Goal: Task Accomplishment & Management: Use online tool/utility

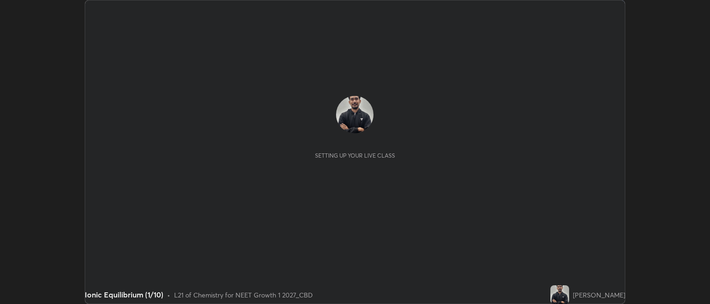
scroll to position [304, 710]
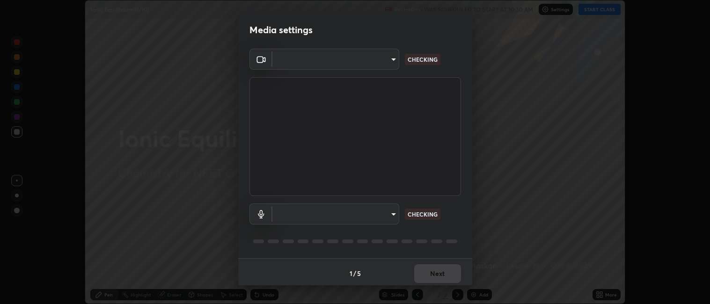
type input "052f9b30e05f62bb2e590cb50044ac96a00de3eab8a32c7a625fc31ec407be61"
type input "e10a7125e7494e57598a8ac71207e03756dcaea18aa82df0ae2f868a8eb93e87"
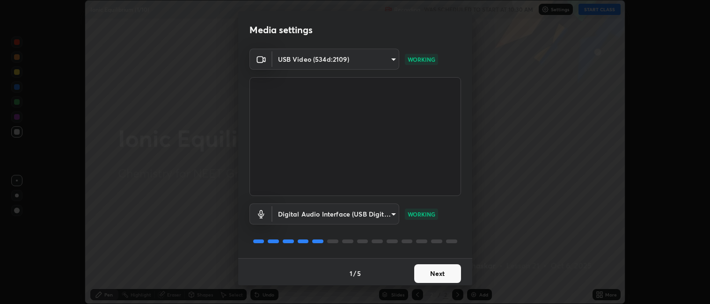
click at [432, 275] on button "Next" at bounding box center [437, 273] width 47 height 19
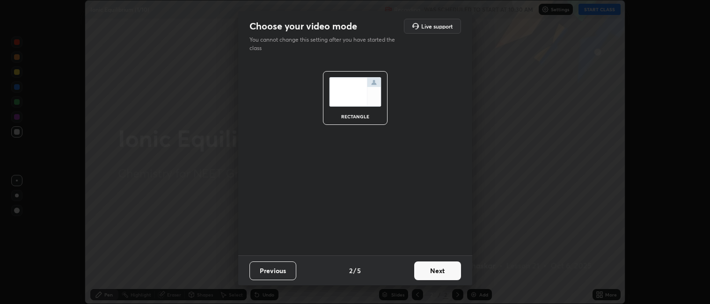
click at [425, 276] on button "Next" at bounding box center [437, 271] width 47 height 19
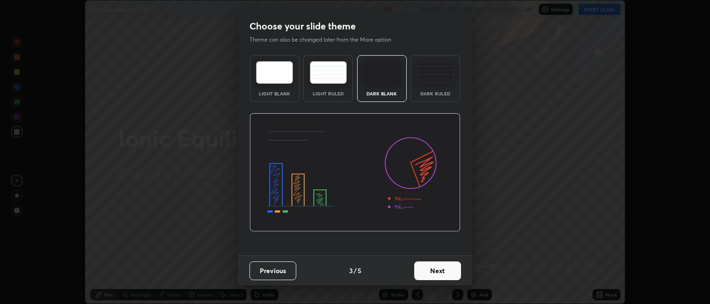
click at [424, 275] on button "Next" at bounding box center [437, 271] width 47 height 19
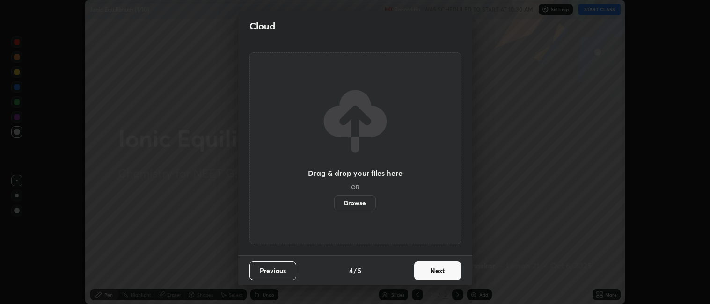
click at [425, 272] on button "Next" at bounding box center [437, 271] width 47 height 19
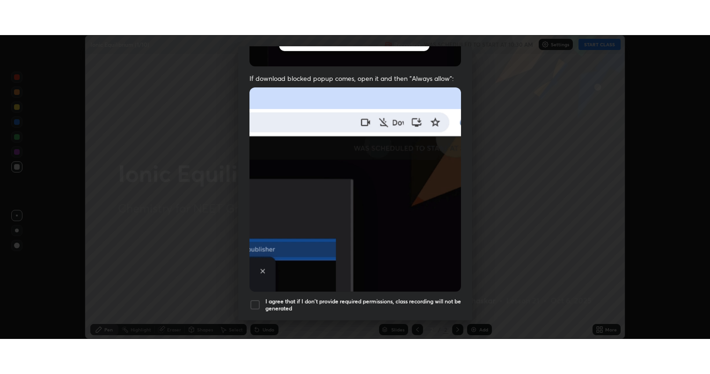
scroll to position [193, 0]
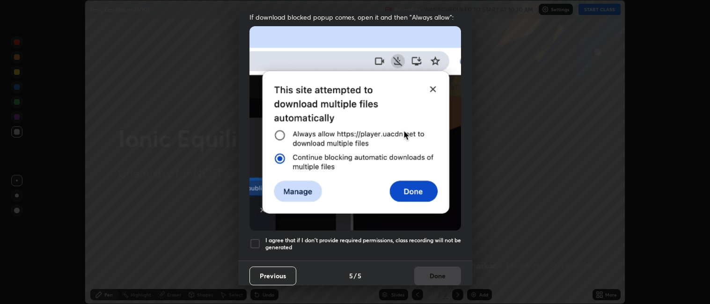
click at [383, 237] on h5 "I agree that if I don't provide required permissions, class recording will not …" at bounding box center [363, 244] width 196 height 15
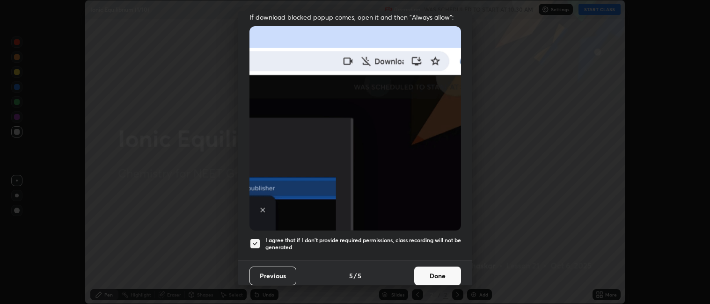
click at [433, 273] on button "Done" at bounding box center [437, 276] width 47 height 19
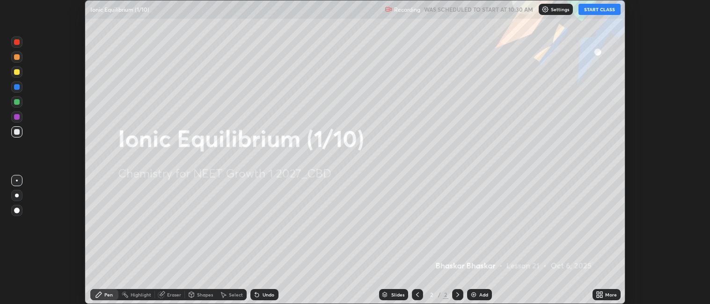
click at [471, 291] on img at bounding box center [473, 294] width 7 height 7
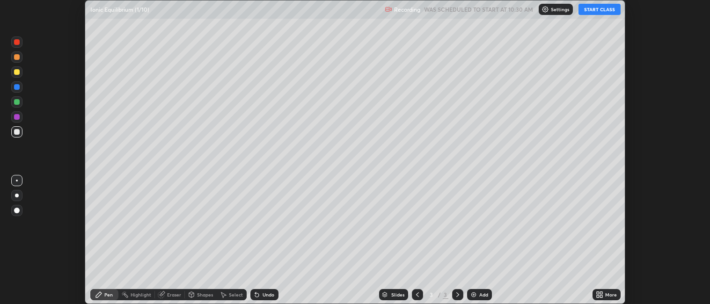
click at [609, 293] on div "More" at bounding box center [611, 295] width 12 height 5
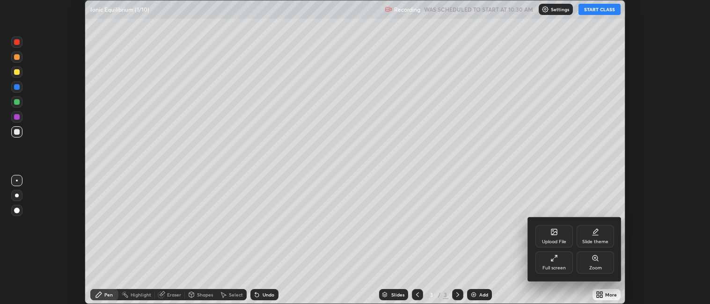
click at [554, 262] on div "Full screen" at bounding box center [553, 262] width 37 height 22
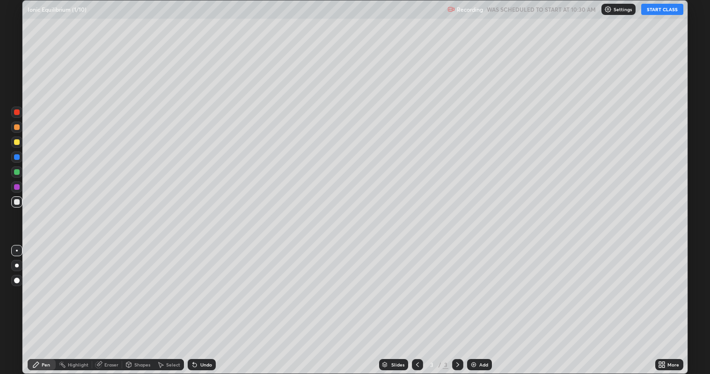
scroll to position [374, 710]
click at [659, 11] on button "START CLASS" at bounding box center [662, 9] width 42 height 11
click at [16, 265] on div at bounding box center [17, 266] width 4 height 4
click at [481, 304] on div "Add" at bounding box center [483, 365] width 9 height 5
click at [206, 304] on div "Undo" at bounding box center [206, 365] width 12 height 5
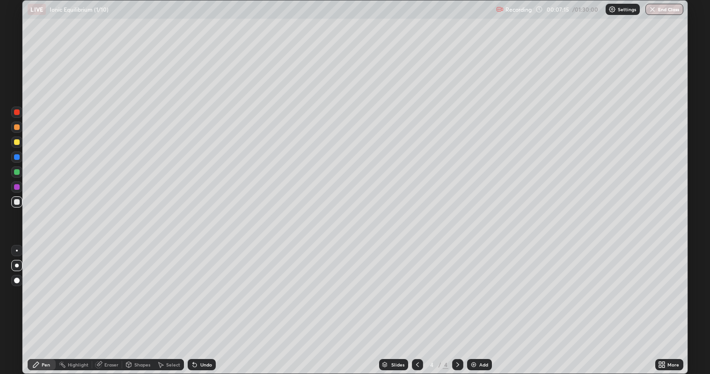
click at [204, 304] on div "Undo" at bounding box center [206, 365] width 12 height 5
click at [200, 304] on div "Undo" at bounding box center [206, 365] width 12 height 5
click at [197, 304] on div "Undo" at bounding box center [202, 364] width 28 height 11
click at [191, 304] on div "Undo" at bounding box center [202, 364] width 28 height 11
click at [190, 304] on div "Undo" at bounding box center [200, 365] width 32 height 19
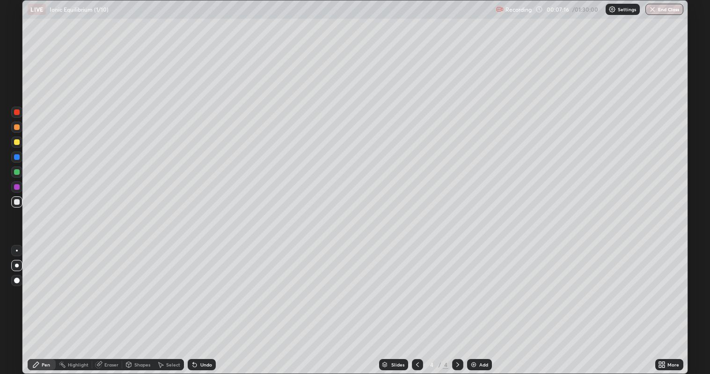
click at [190, 304] on div "Undo" at bounding box center [200, 365] width 32 height 19
click at [205, 304] on div "Undo" at bounding box center [206, 365] width 12 height 5
click at [206, 304] on div "Undo" at bounding box center [206, 365] width 12 height 5
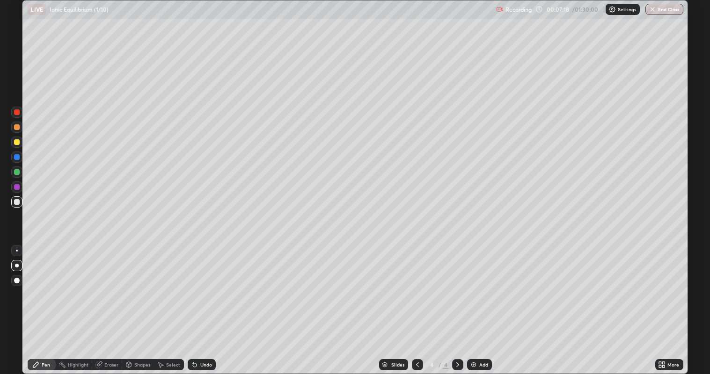
click at [206, 304] on div "Undo" at bounding box center [206, 365] width 12 height 5
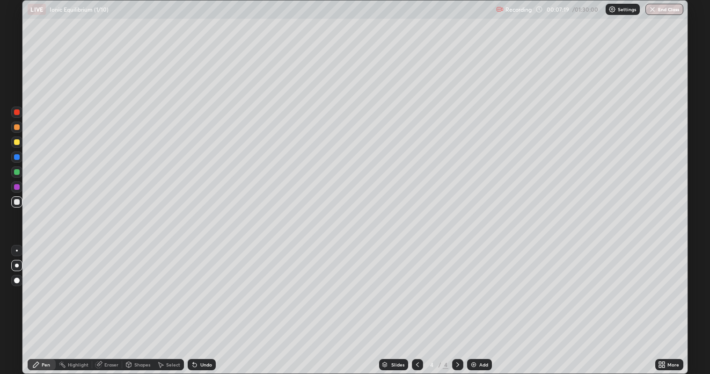
click at [206, 304] on div "Undo" at bounding box center [206, 365] width 12 height 5
click at [204, 304] on div "Undo" at bounding box center [202, 364] width 28 height 11
click at [203, 304] on div "Undo" at bounding box center [202, 364] width 28 height 11
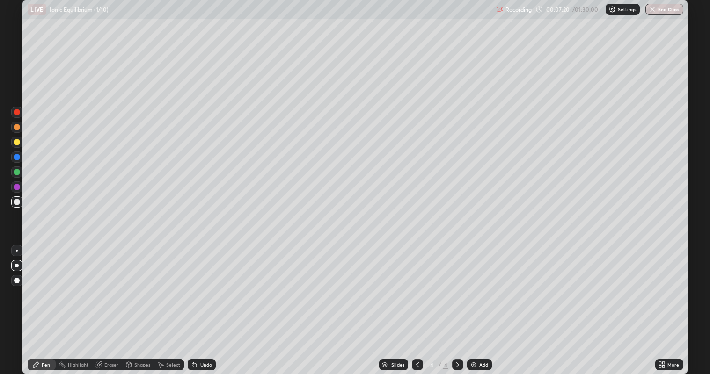
click at [203, 304] on div "Undo" at bounding box center [202, 364] width 28 height 11
click at [205, 304] on div "Undo" at bounding box center [202, 364] width 28 height 11
click at [479, 304] on div "Add" at bounding box center [483, 365] width 9 height 5
click at [480, 304] on div "Add" at bounding box center [483, 365] width 9 height 5
click at [479, 304] on div "Add" at bounding box center [483, 365] width 9 height 5
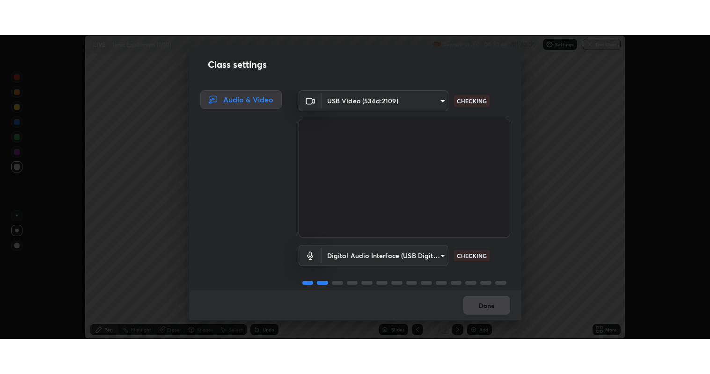
scroll to position [12, 0]
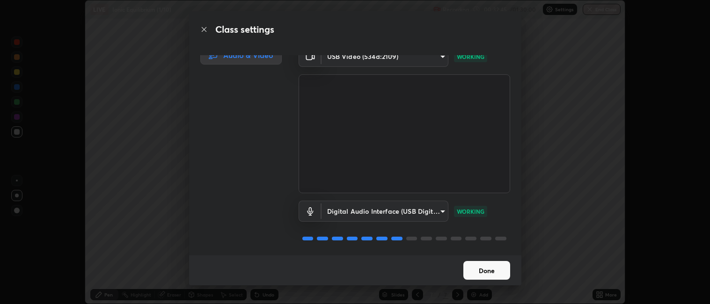
click at [484, 271] on button "Done" at bounding box center [486, 270] width 47 height 19
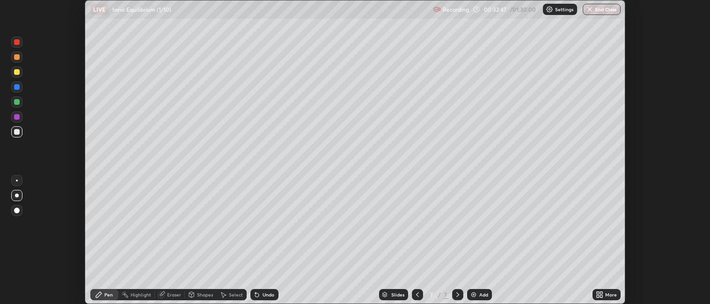
click at [605, 294] on div "More" at bounding box center [607, 294] width 28 height 11
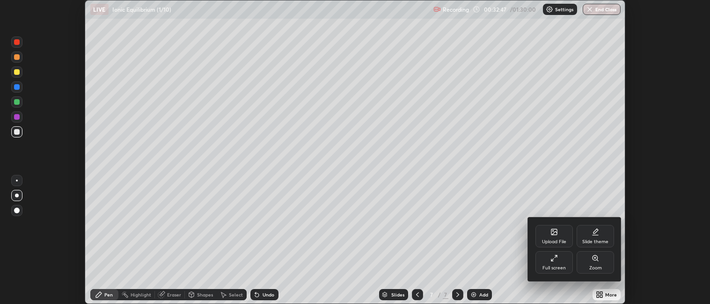
click at [549, 259] on div "Full screen" at bounding box center [553, 262] width 37 height 22
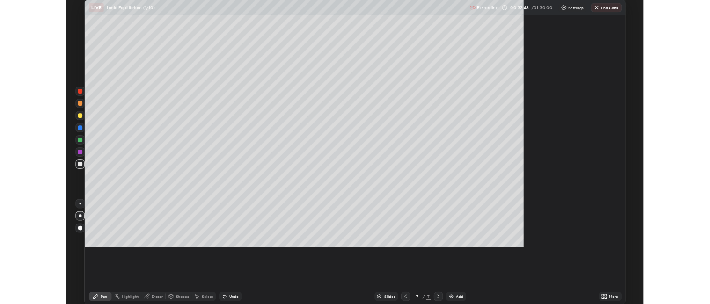
scroll to position [374, 710]
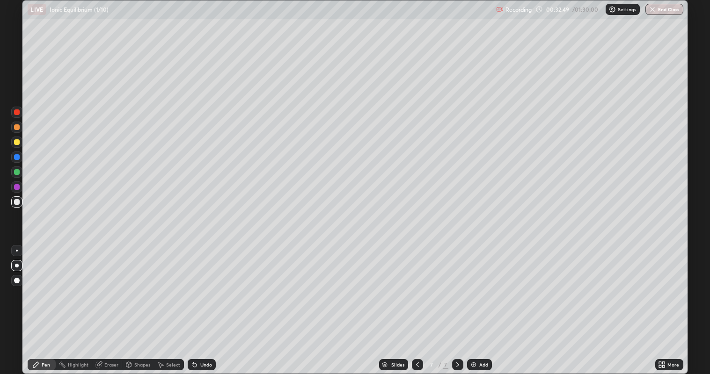
click at [20, 141] on div at bounding box center [16, 142] width 11 height 11
click at [20, 202] on div at bounding box center [16, 202] width 11 height 11
click at [480, 304] on div "Slides 7 / 7 Add" at bounding box center [435, 365] width 439 height 19
click at [483, 304] on div "Add" at bounding box center [483, 365] width 9 height 5
click at [205, 304] on div "Undo" at bounding box center [206, 365] width 12 height 5
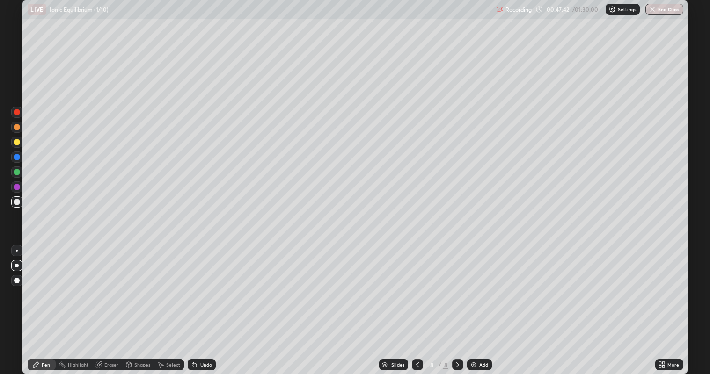
click at [416, 304] on icon at bounding box center [417, 364] width 7 height 7
click at [456, 304] on icon at bounding box center [457, 364] width 7 height 7
click at [475, 304] on img at bounding box center [473, 364] width 7 height 7
click at [203, 304] on div "Undo" at bounding box center [206, 365] width 12 height 5
click at [203, 304] on div "Undo" at bounding box center [202, 364] width 28 height 11
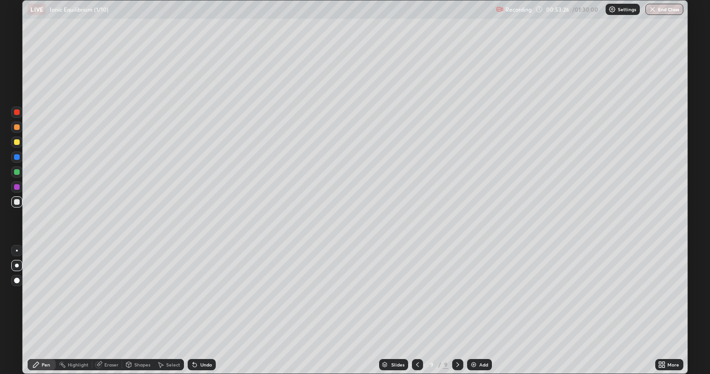
click at [205, 304] on div "Undo" at bounding box center [206, 365] width 12 height 5
click at [206, 304] on div "Undo" at bounding box center [206, 365] width 12 height 5
click at [16, 142] on div at bounding box center [17, 142] width 6 height 6
click at [21, 201] on div at bounding box center [16, 202] width 11 height 11
click at [480, 304] on div "Add" at bounding box center [483, 365] width 9 height 5
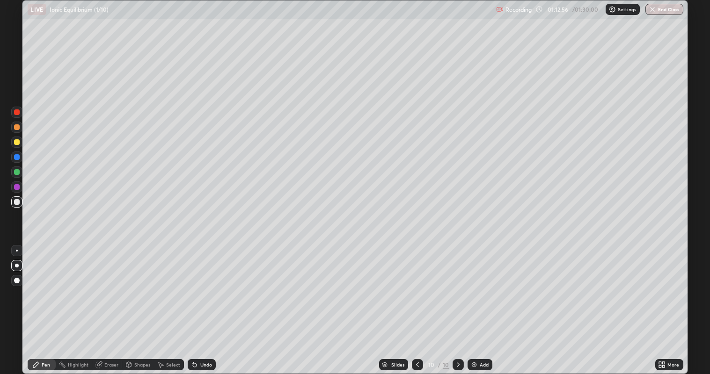
click at [417, 304] on icon at bounding box center [417, 364] width 7 height 7
click at [457, 304] on icon at bounding box center [457, 364] width 7 height 7
click at [205, 304] on div "Undo" at bounding box center [206, 365] width 12 height 5
click at [208, 304] on div "Undo" at bounding box center [200, 365] width 32 height 19
click at [205, 304] on div "Undo" at bounding box center [206, 365] width 12 height 5
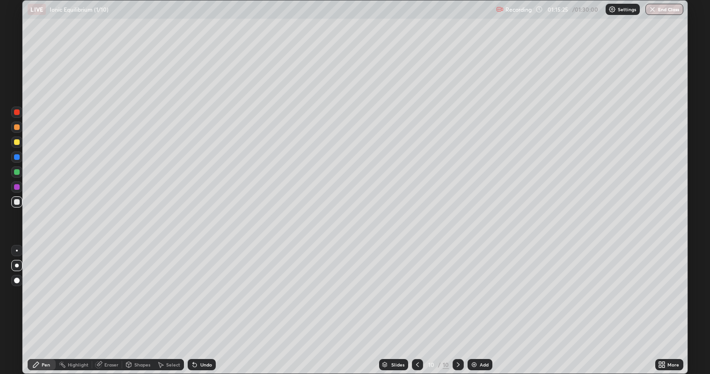
click at [206, 304] on div "Undo" at bounding box center [206, 365] width 12 height 5
click at [210, 304] on div "Undo" at bounding box center [206, 365] width 12 height 5
click at [208, 304] on div "Undo" at bounding box center [206, 365] width 12 height 5
click at [205, 304] on div "Undo" at bounding box center [206, 365] width 12 height 5
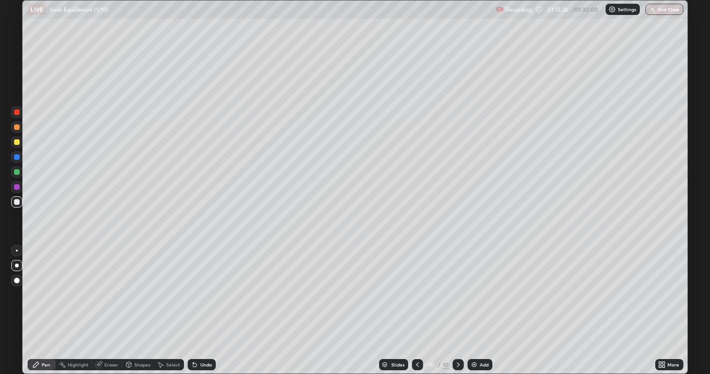
click at [205, 304] on div "Undo" at bounding box center [206, 365] width 12 height 5
click at [483, 304] on div "Add" at bounding box center [484, 365] width 9 height 5
click at [198, 304] on div "Undo" at bounding box center [202, 364] width 28 height 11
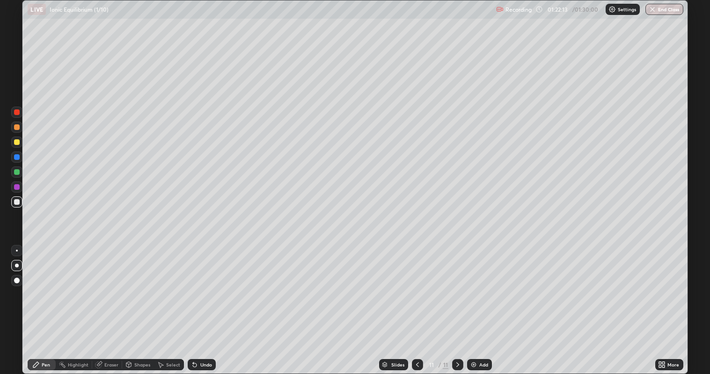
click at [206, 304] on div "Undo" at bounding box center [206, 365] width 12 height 5
click at [205, 304] on div "Undo" at bounding box center [206, 365] width 12 height 5
click at [668, 10] on button "End Class" at bounding box center [664, 9] width 37 height 11
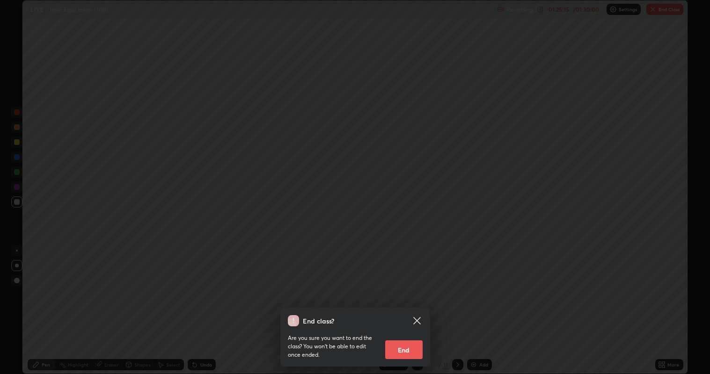
click at [416, 304] on button "End" at bounding box center [403, 350] width 37 height 19
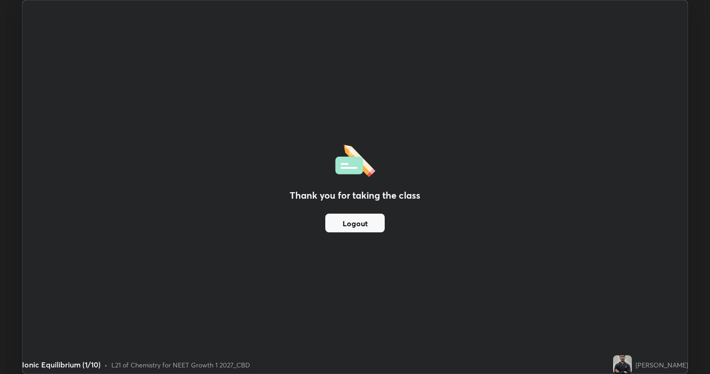
click at [347, 223] on button "Logout" at bounding box center [354, 223] width 59 height 19
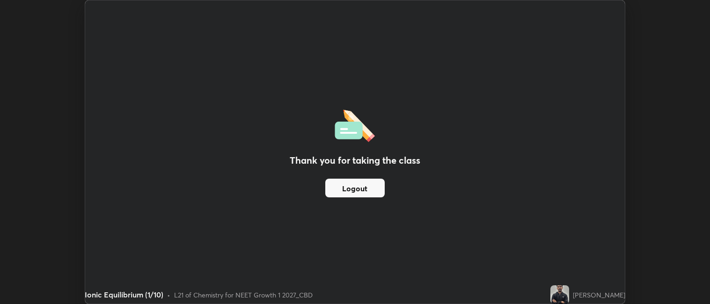
scroll to position [46499, 46093]
click at [369, 192] on button "Logout" at bounding box center [354, 188] width 59 height 19
click at [373, 189] on button "Logout" at bounding box center [354, 188] width 59 height 19
click at [367, 189] on button "Logout" at bounding box center [354, 188] width 59 height 19
